Goal: Task Accomplishment & Management: Complete application form

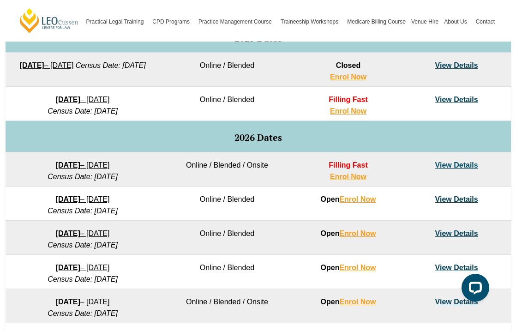
scroll to position [503, 0]
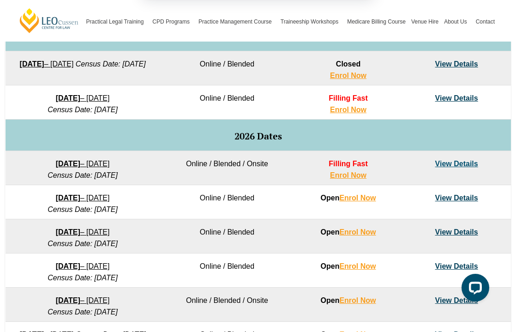
click at [295, 57] on button "Cancel" at bounding box center [291, 59] width 48 height 23
click at [355, 175] on link "Enrol Now" at bounding box center [348, 175] width 36 height 8
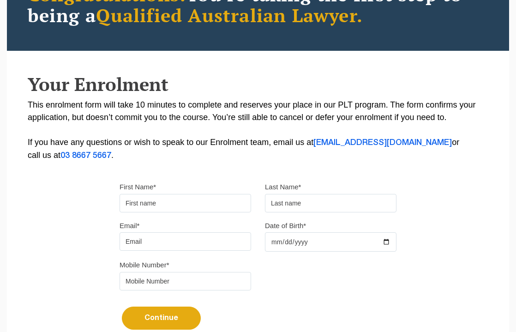
click at [165, 202] on input "First Name*" at bounding box center [186, 203] width 132 height 18
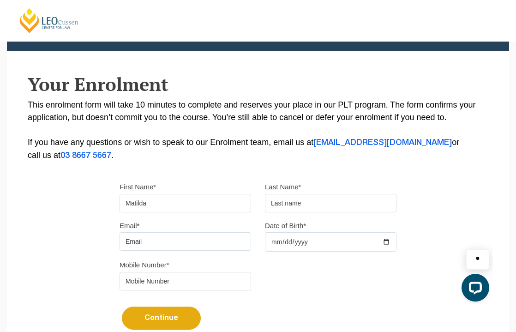
type input "Matilda"
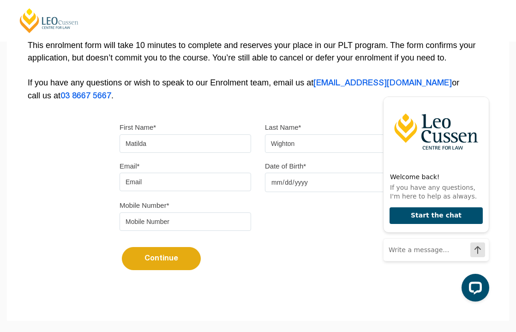
scroll to position [207, 0]
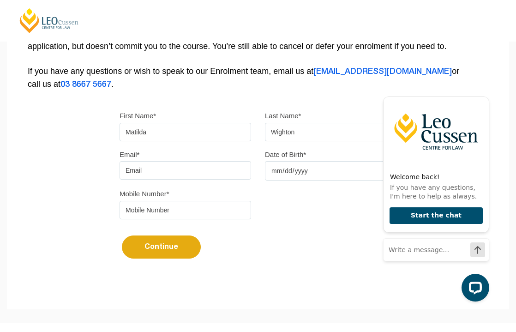
type input "Wighton"
type input "matilda.leah@gmail.com"
click at [276, 172] on input "Date of Birth*" at bounding box center [331, 170] width 132 height 19
click at [288, 171] on input "Date of Birth*" at bounding box center [331, 170] width 132 height 19
click at [300, 173] on input "Date of Birth*" at bounding box center [331, 170] width 132 height 19
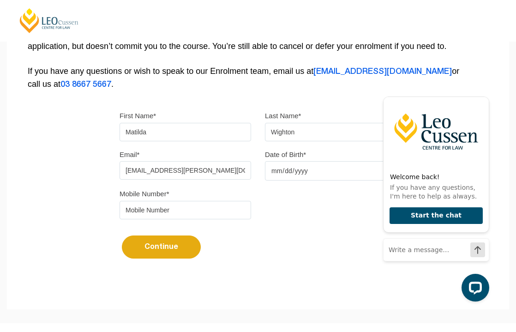
click at [347, 235] on div "Continue It looks like you’ve previously started an application. You can pick u…" at bounding box center [258, 243] width 277 height 35
click at [288, 175] on input "Date of Birth*" at bounding box center [331, 170] width 132 height 19
type input "2002-10-05"
click at [355, 226] on div "Mobile Number*" at bounding box center [258, 206] width 291 height 39
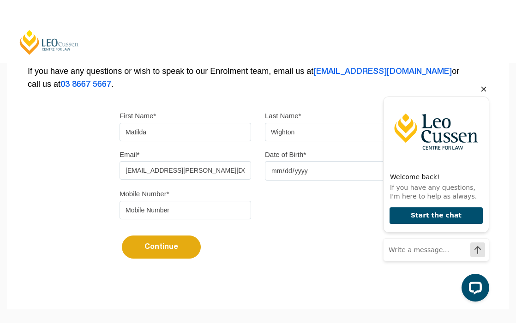
click at [482, 90] on icon "Hide greeting" at bounding box center [483, 89] width 11 height 11
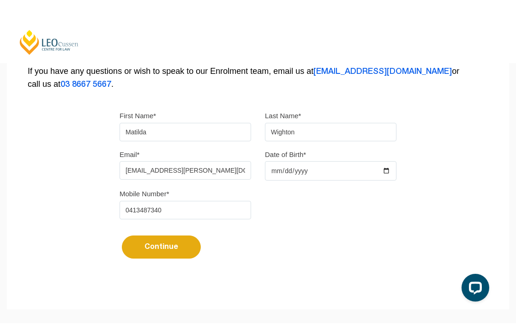
type input "0413487340"
click at [175, 247] on button "Continue" at bounding box center [161, 246] width 79 height 23
select select
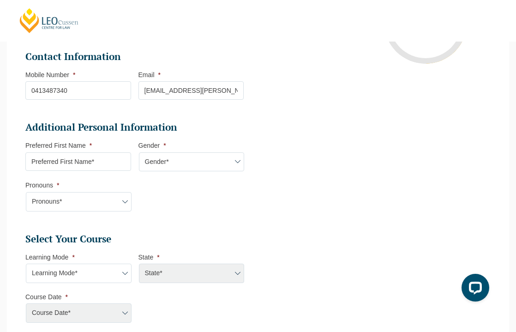
scroll to position [236, 0]
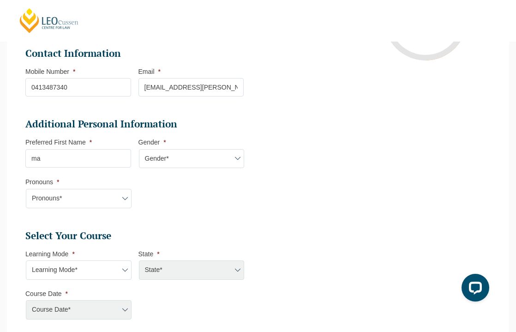
type input "m"
type input "Matilda"
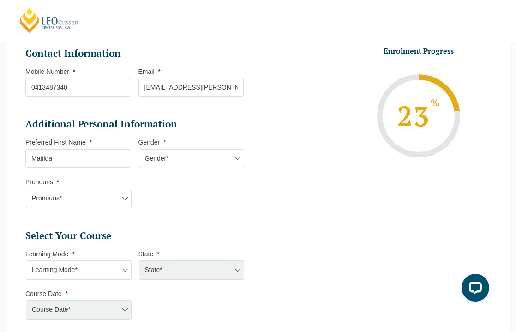
select select "Female"
select select "She/Her/Hers"
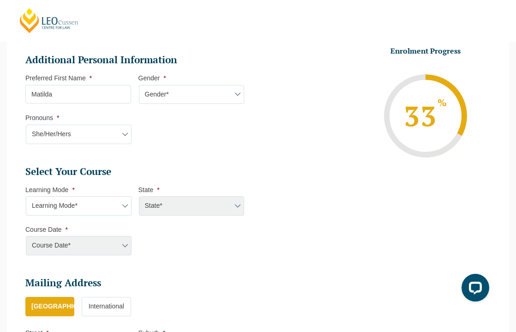
scroll to position [348, 0]
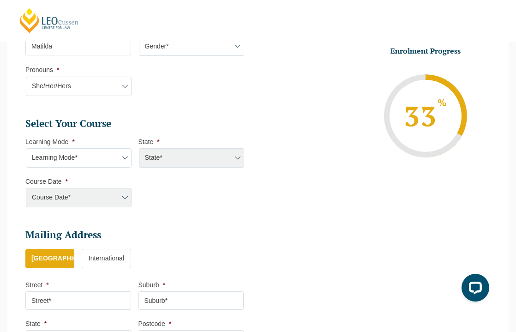
select select "Onsite Full Time Learning"
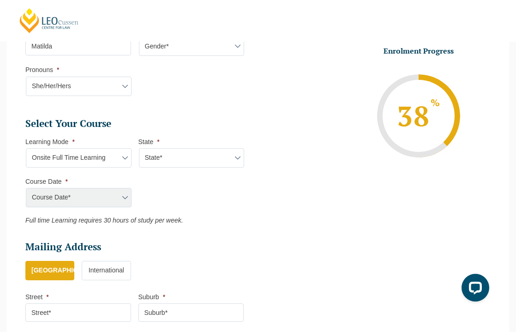
select select "VIC"
select select "January 2026 (27-Jan-2026 to 12-Jun-2026)"
type input "Intake 01 January 2026 FT"
type input "Practical Legal Training (VIC)"
select select "VIC PLT (JAN) 2026 Full Time Onsite"
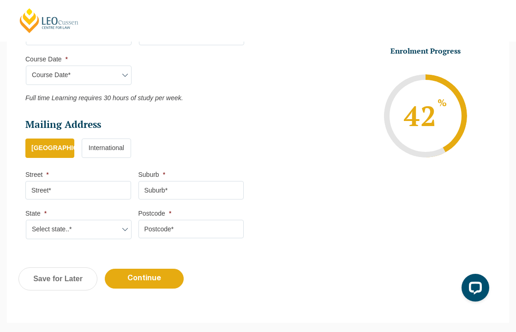
scroll to position [475, 0]
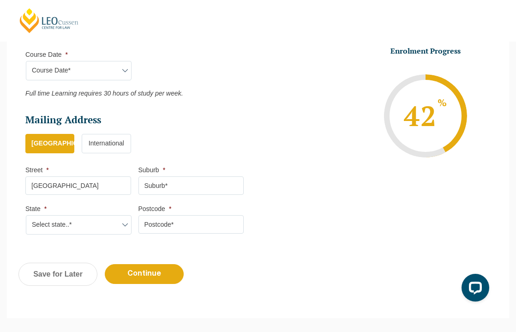
type input "Rochester"
click at [198, 179] on input "Suburb *" at bounding box center [192, 185] width 106 height 18
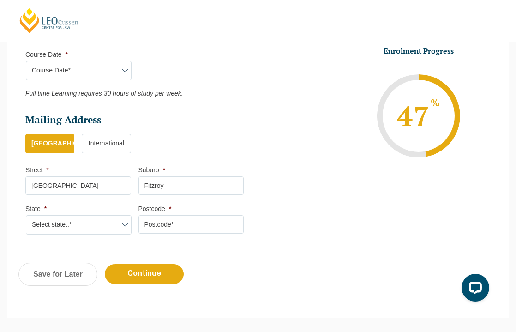
type input "Fitzroy"
select select "VIC"
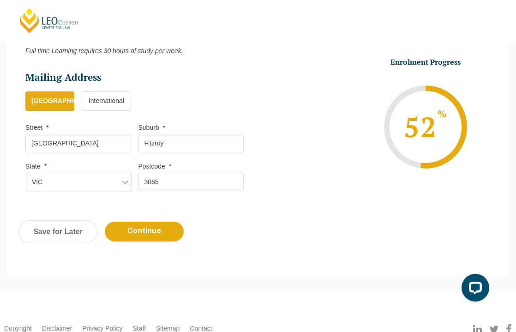
scroll to position [518, 0]
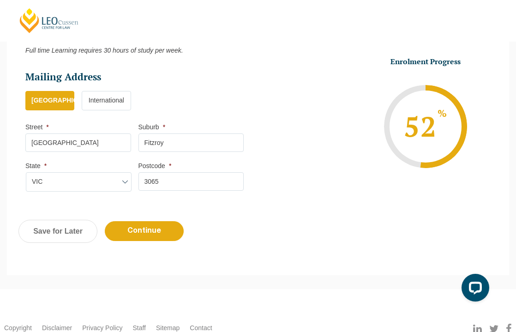
type input "3065"
click at [29, 137] on input "Rochester" at bounding box center [78, 142] width 106 height 18
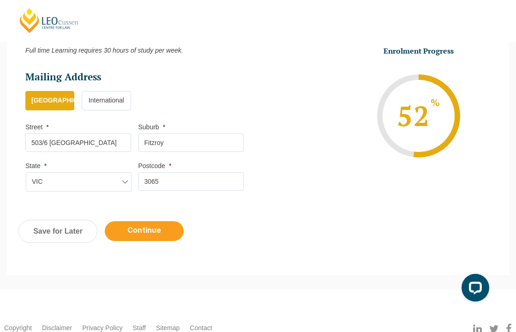
type input "503/6 Rochester"
click at [146, 221] on input "Continue" at bounding box center [144, 231] width 79 height 20
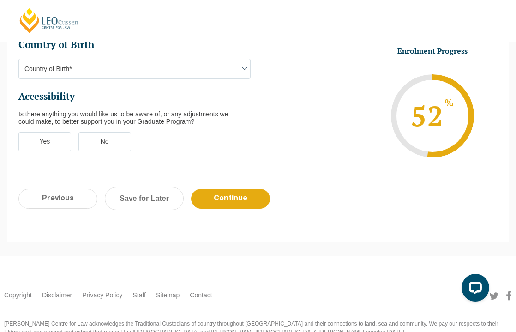
scroll to position [0, 0]
click at [69, 189] on input "Previous" at bounding box center [57, 199] width 79 height 20
select select "Onsite Full Time Learning"
select select "VIC"
select select
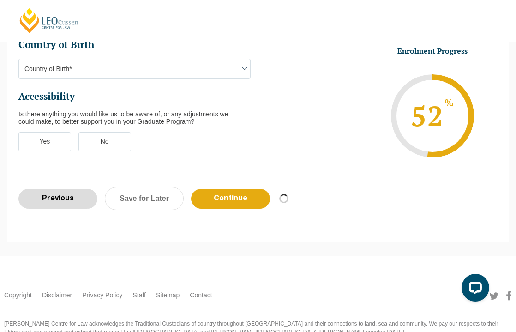
select select "January 2026 (27-Jan-2026 to 12-Jun-2026)"
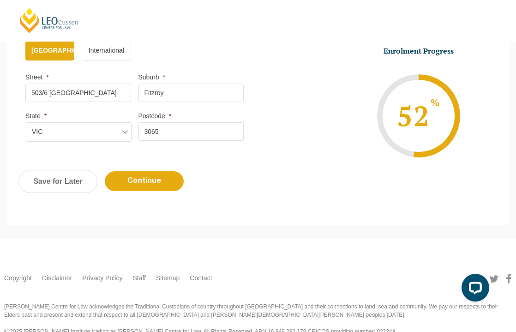
scroll to position [574, 0]
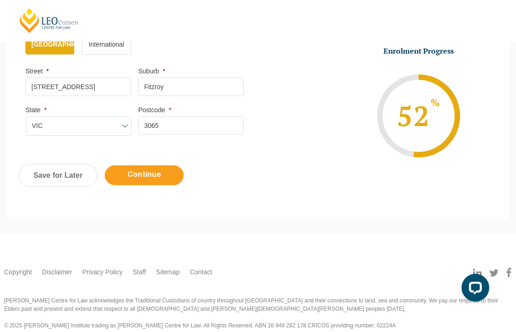
type input "503/6 Rochester Street"
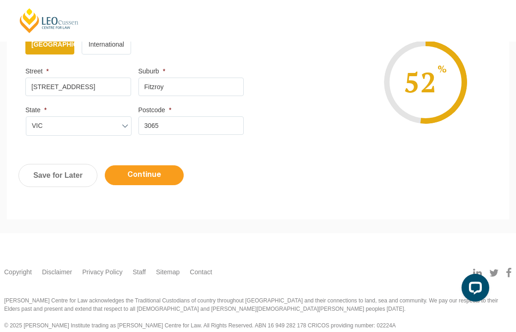
click at [152, 175] on input "Continue" at bounding box center [144, 175] width 79 height 20
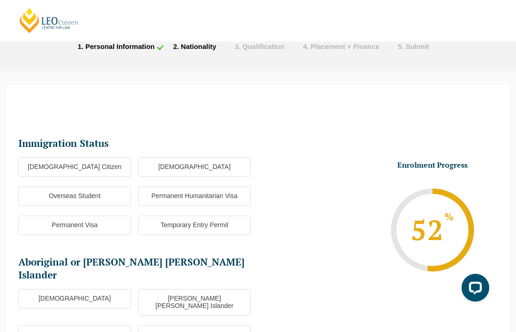
scroll to position [42, 0]
click at [120, 166] on label "Australian Citizen" at bounding box center [74, 166] width 113 height 19
click at [0, 0] on input "Australian Citizen" at bounding box center [0, 0] width 0 height 0
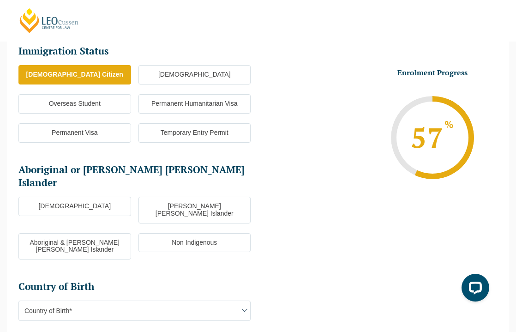
scroll to position [134, 0]
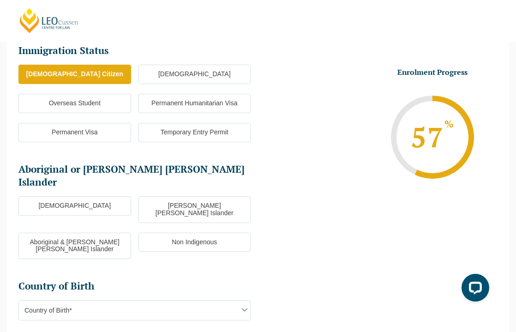
click at [169, 233] on label "Non Indigenous" at bounding box center [195, 242] width 113 height 19
click at [0, 0] on input "Non Indigenous" at bounding box center [0, 0] width 0 height 0
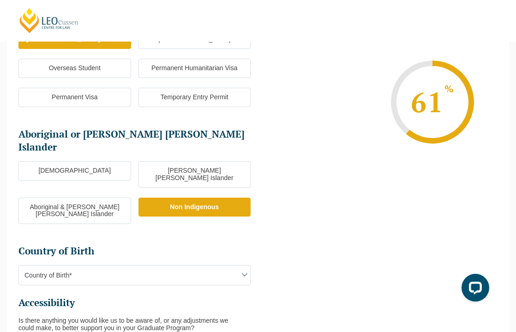
scroll to position [191, 0]
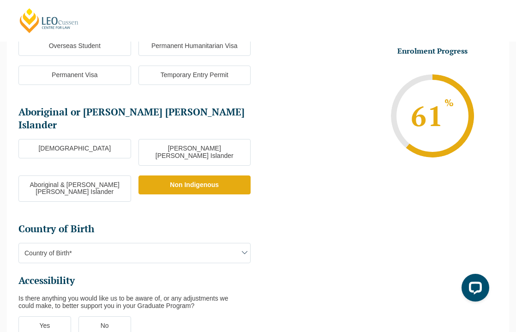
click at [192, 243] on span "Country of Birth*" at bounding box center [134, 252] width 231 height 19
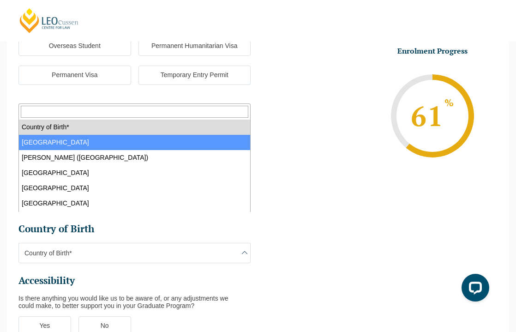
select select "Australia 1101"
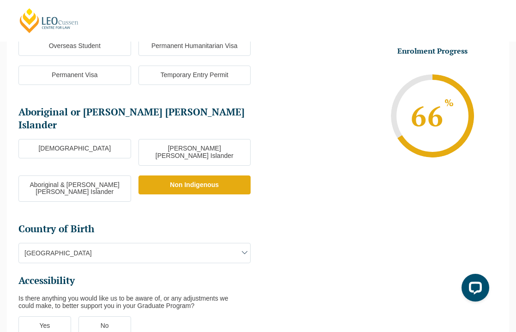
click at [173, 209] on ul "Immigration Status Immigration Status * Australian Citizen New Zealand Citizen …" at bounding box center [138, 166] width 240 height 358
click at [177, 243] on span "Australia" at bounding box center [134, 252] width 231 height 19
click at [292, 176] on li "Enrolment Progress 66 % Form Progress Download Course Guide enrolment@leocussen…" at bounding box center [378, 115] width 240 height 139
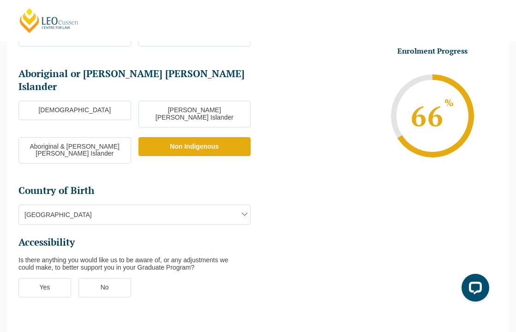
scroll to position [285, 0]
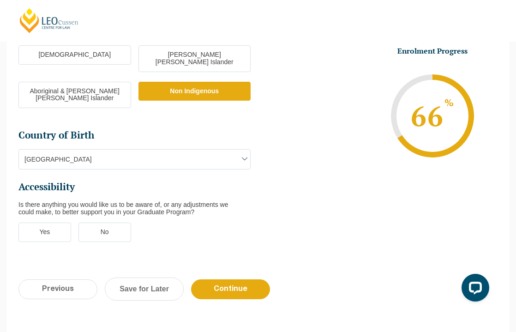
click at [99, 223] on label "No" at bounding box center [104, 232] width 53 height 19
click at [0, 0] on input "No" at bounding box center [0, 0] width 0 height 0
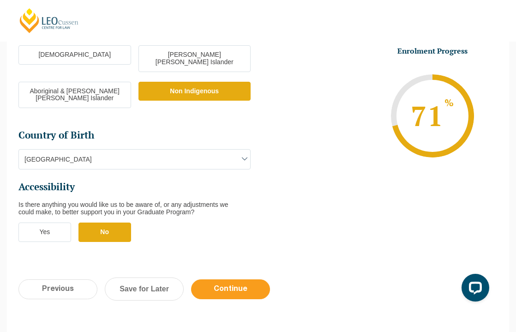
click at [221, 279] on input "Continue" at bounding box center [230, 289] width 79 height 20
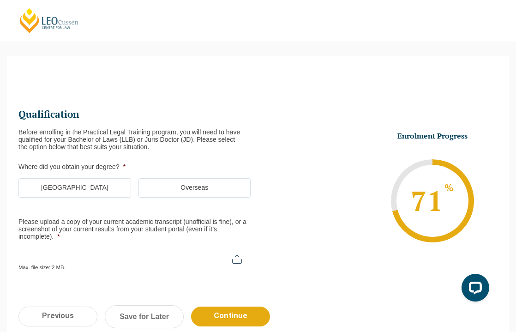
scroll to position [71, 0]
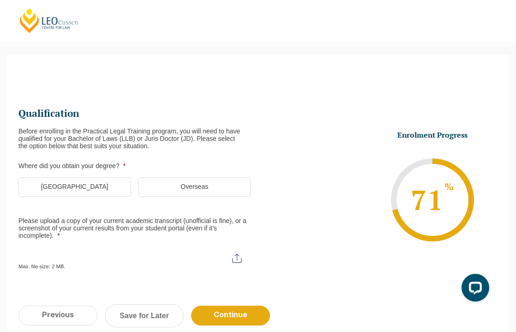
click at [108, 180] on label "Australia" at bounding box center [74, 186] width 113 height 19
click at [0, 0] on input "Australia" at bounding box center [0, 0] width 0 height 0
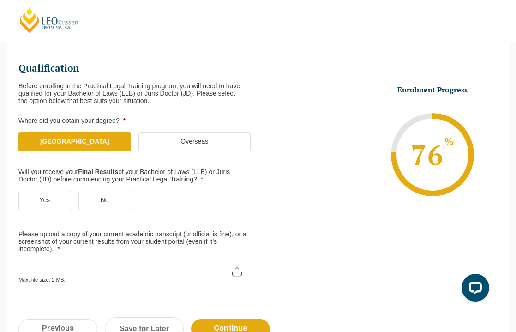
scroll to position [117, 0]
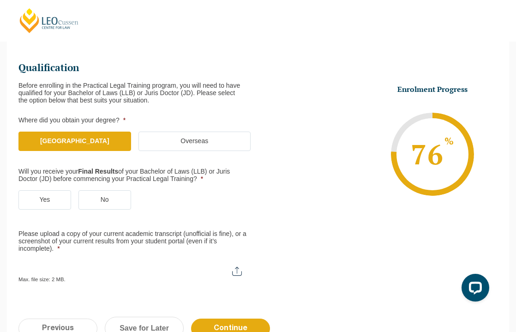
click at [56, 194] on label "Yes" at bounding box center [44, 199] width 53 height 19
click at [0, 0] on input "Yes" at bounding box center [0, 0] width 0 height 0
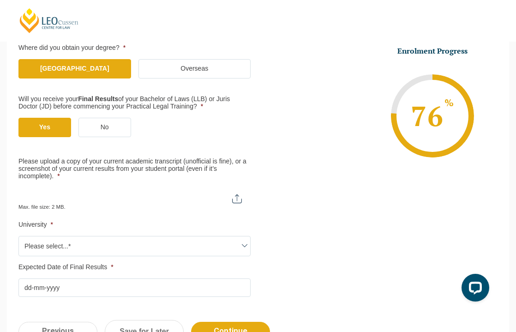
scroll to position [178, 0]
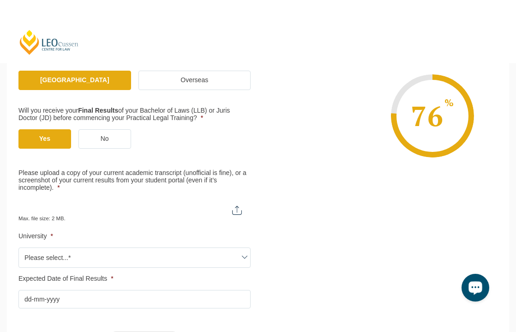
click at [476, 296] on button "Open LiveChat chat widget" at bounding box center [476, 288] width 28 height 28
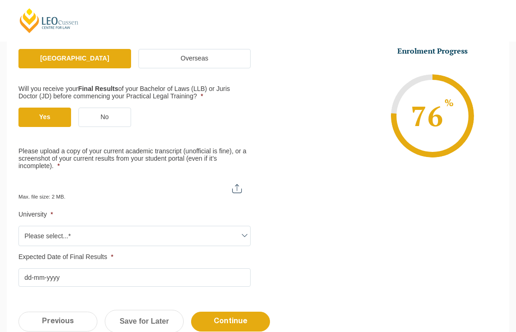
scroll to position [217, 0]
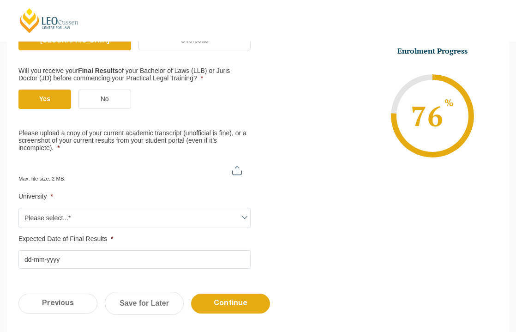
click at [235, 169] on input "Please upload a copy of your current academic transcript (unofficial is fine), …" at bounding box center [134, 167] width 232 height 16
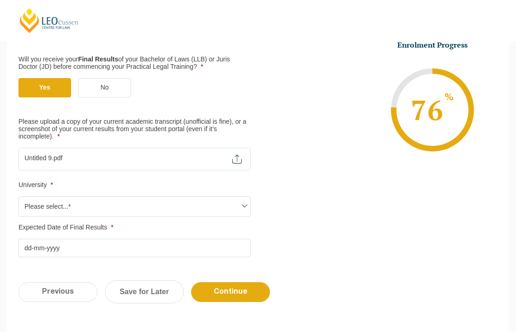
scroll to position [229, 0]
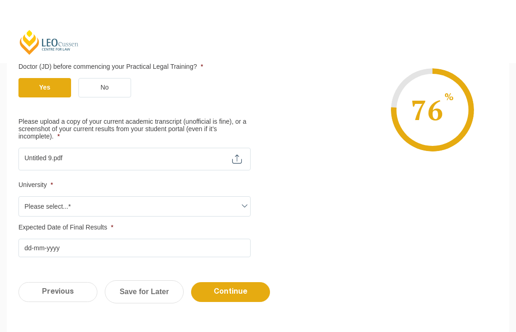
click at [148, 148] on input "Please upload a copy of your current academic transcript (unofficial is fine), …" at bounding box center [134, 156] width 232 height 16
click at [212, 151] on input "Please upload a copy of your current academic transcript (unofficial is fine), …" at bounding box center [134, 156] width 232 height 16
click at [213, 159] on div "Max. file size: 2 MB." at bounding box center [134, 159] width 232 height 23
click at [169, 157] on input "Please upload a copy of your current academic transcript (unofficial is fine), …" at bounding box center [134, 156] width 232 height 16
type input "C:\fakepath\Results .pdf"
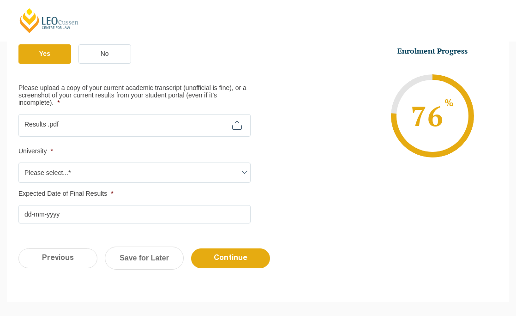
scroll to position [294, 0]
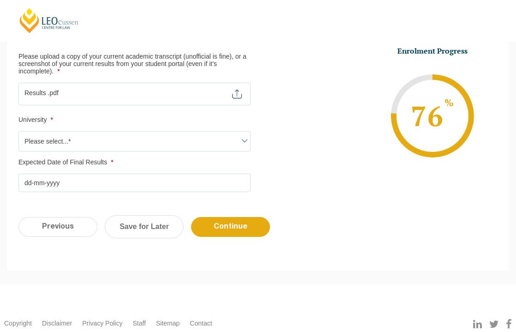
click at [148, 140] on span "Please select...*" at bounding box center [134, 141] width 231 height 19
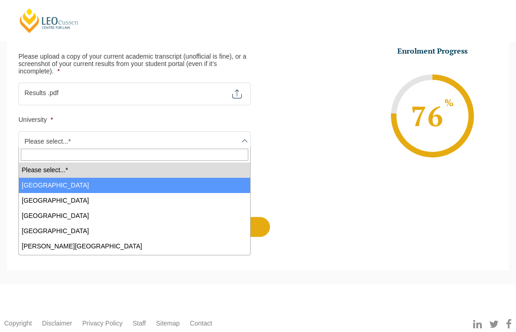
select select "Australian Catholic University"
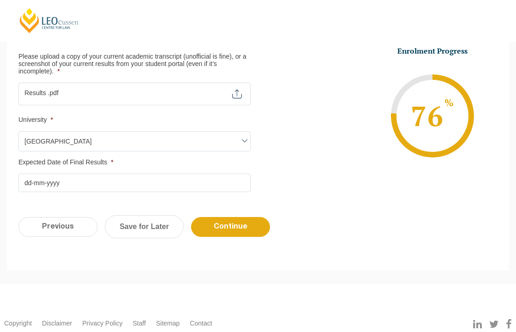
click at [134, 175] on input "Expected Date of Final Results *" at bounding box center [134, 183] width 232 height 18
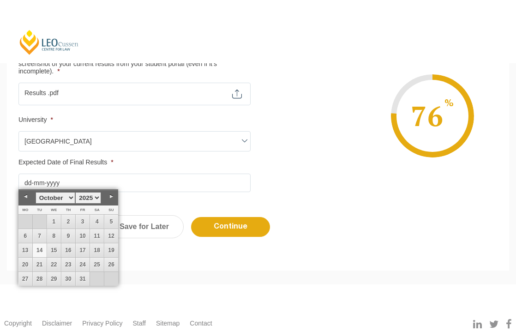
scroll to position [256, 0]
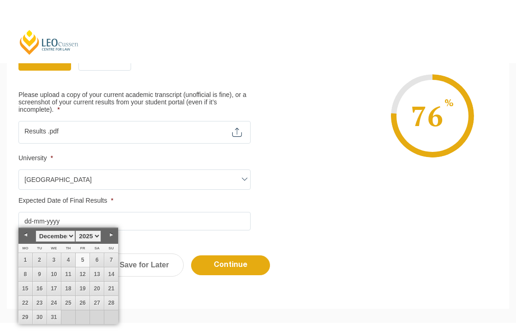
click at [83, 257] on link "5" at bounding box center [83, 260] width 14 height 14
type input "05-12-2025"
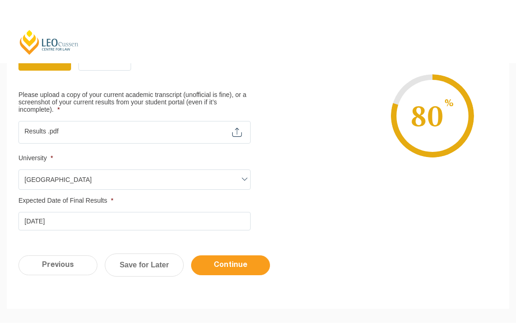
click at [225, 259] on input "Continue" at bounding box center [230, 265] width 79 height 20
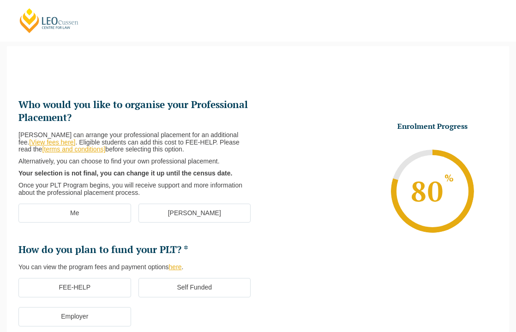
scroll to position [0, 0]
click at [108, 206] on label "Me" at bounding box center [74, 213] width 113 height 19
click at [0, 0] on input "Me" at bounding box center [0, 0] width 0 height 0
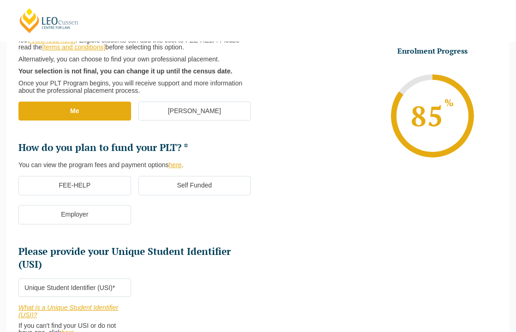
scroll to position [182, 0]
click at [110, 182] on label "FEE-HELP" at bounding box center [74, 184] width 113 height 19
click at [0, 0] on input "FEE-HELP" at bounding box center [0, 0] width 0 height 0
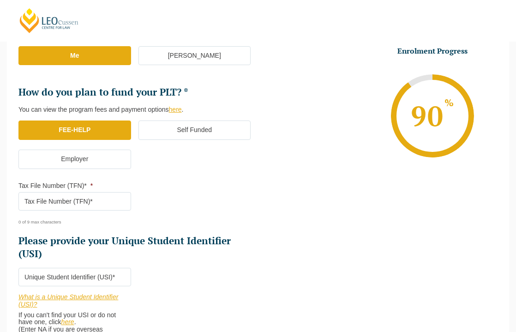
scroll to position [239, 0]
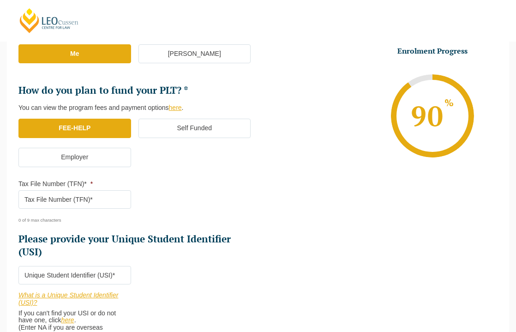
click at [93, 195] on input "Tax File Number (TFN)* *" at bounding box center [74, 199] width 113 height 18
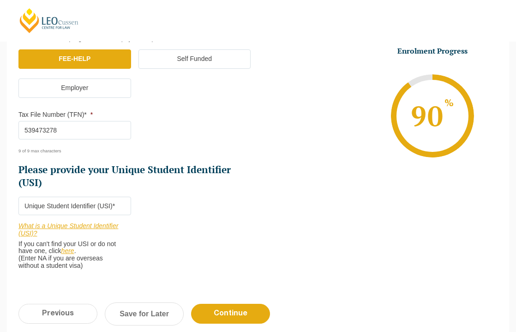
type input "539473278"
click at [123, 199] on input "Please provide your Unique Student Identifier (USI) *" at bounding box center [74, 206] width 113 height 18
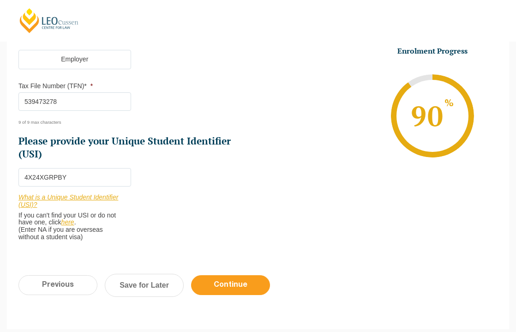
scroll to position [347, 0]
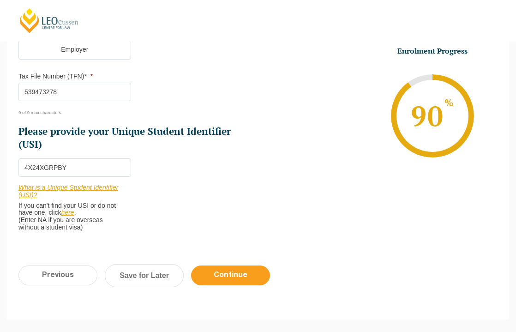
type input "4X24XGRPBY"
click at [229, 270] on input "Continue" at bounding box center [230, 275] width 79 height 20
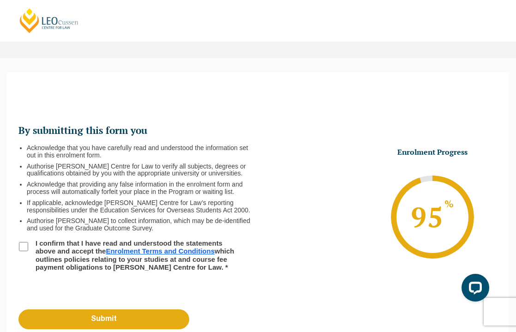
scroll to position [57, 0]
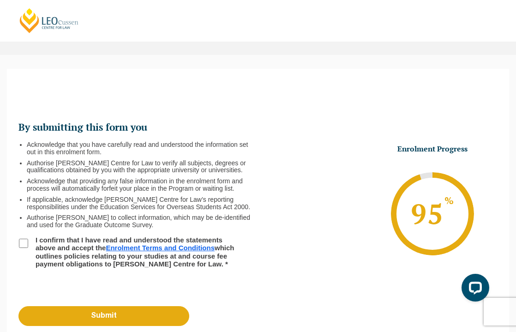
click at [23, 247] on input "I confirm that I have read and understood the statements above and accept the E…" at bounding box center [23, 243] width 9 height 9
checkbox input "true"
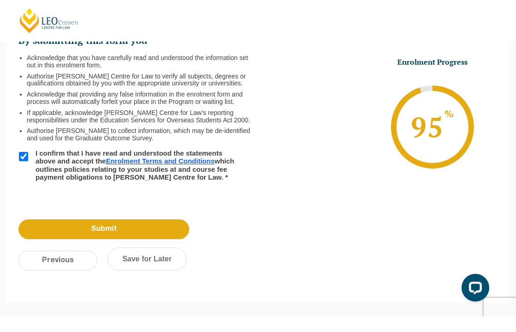
scroll to position [147, 0]
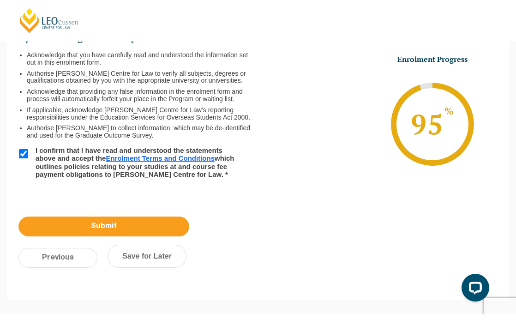
click at [153, 229] on input "Submit" at bounding box center [103, 227] width 171 height 20
